Goal: Check status: Check status

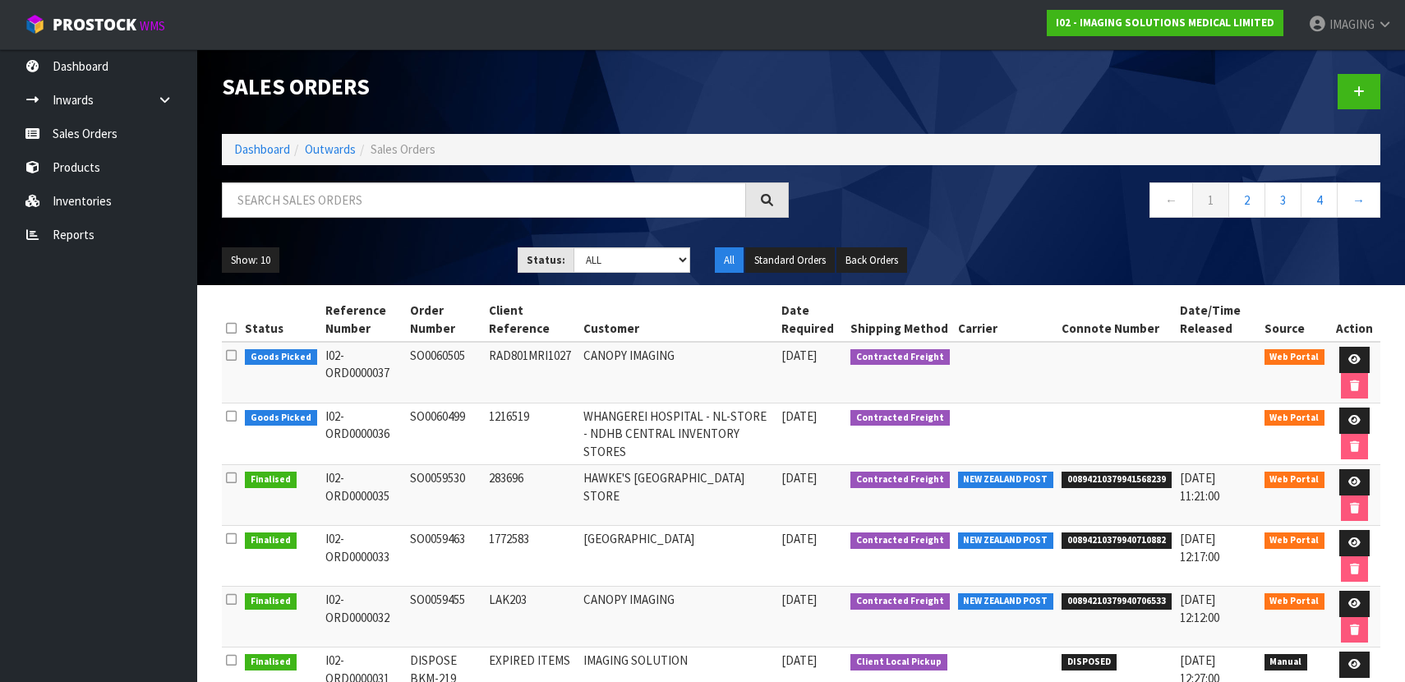
drag, startPoint x: 469, startPoint y: 355, endPoint x: 410, endPoint y: 355, distance: 59.2
click at [410, 355] on td "SO0060505" at bounding box center [445, 373] width 79 height 62
copy td "SO0060505"
drag, startPoint x: 468, startPoint y: 417, endPoint x: 408, endPoint y: 412, distance: 60.1
click at [408, 412] on td "SO0060499" at bounding box center [445, 434] width 79 height 62
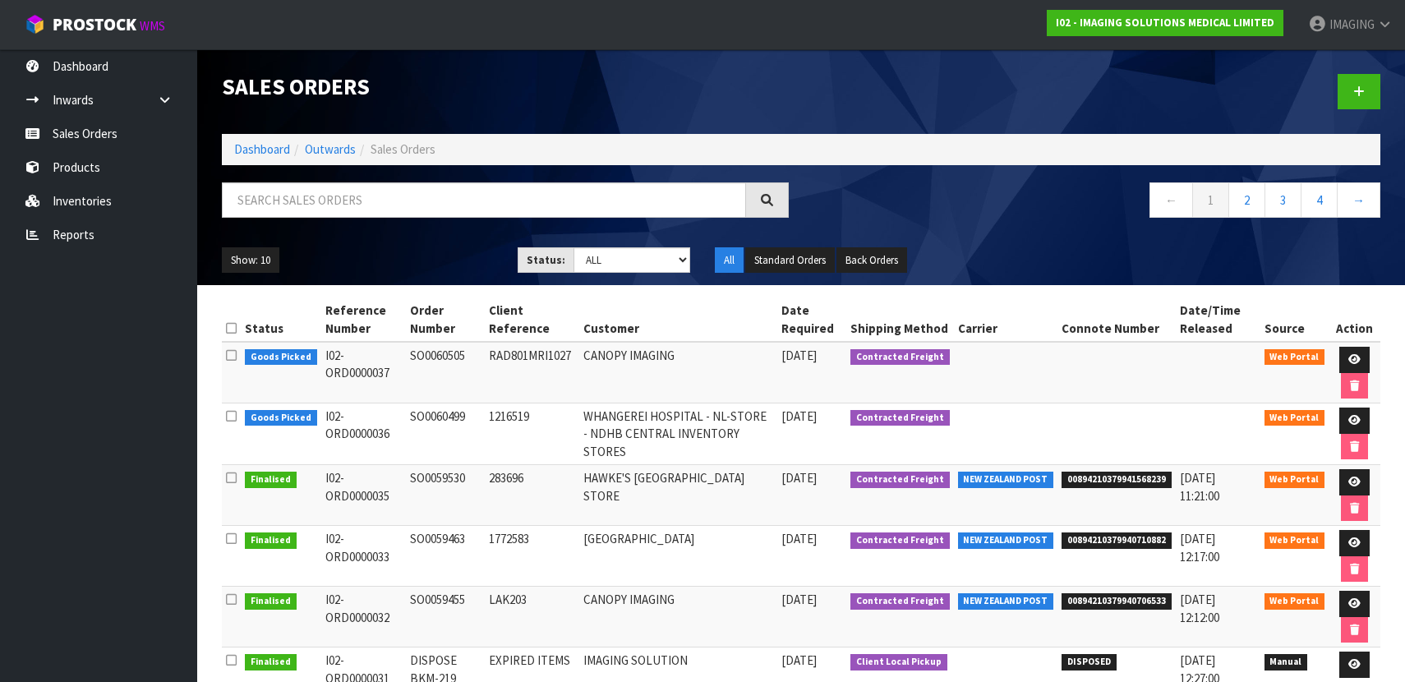
copy td "SO0060499"
